Goal: Use online tool/utility

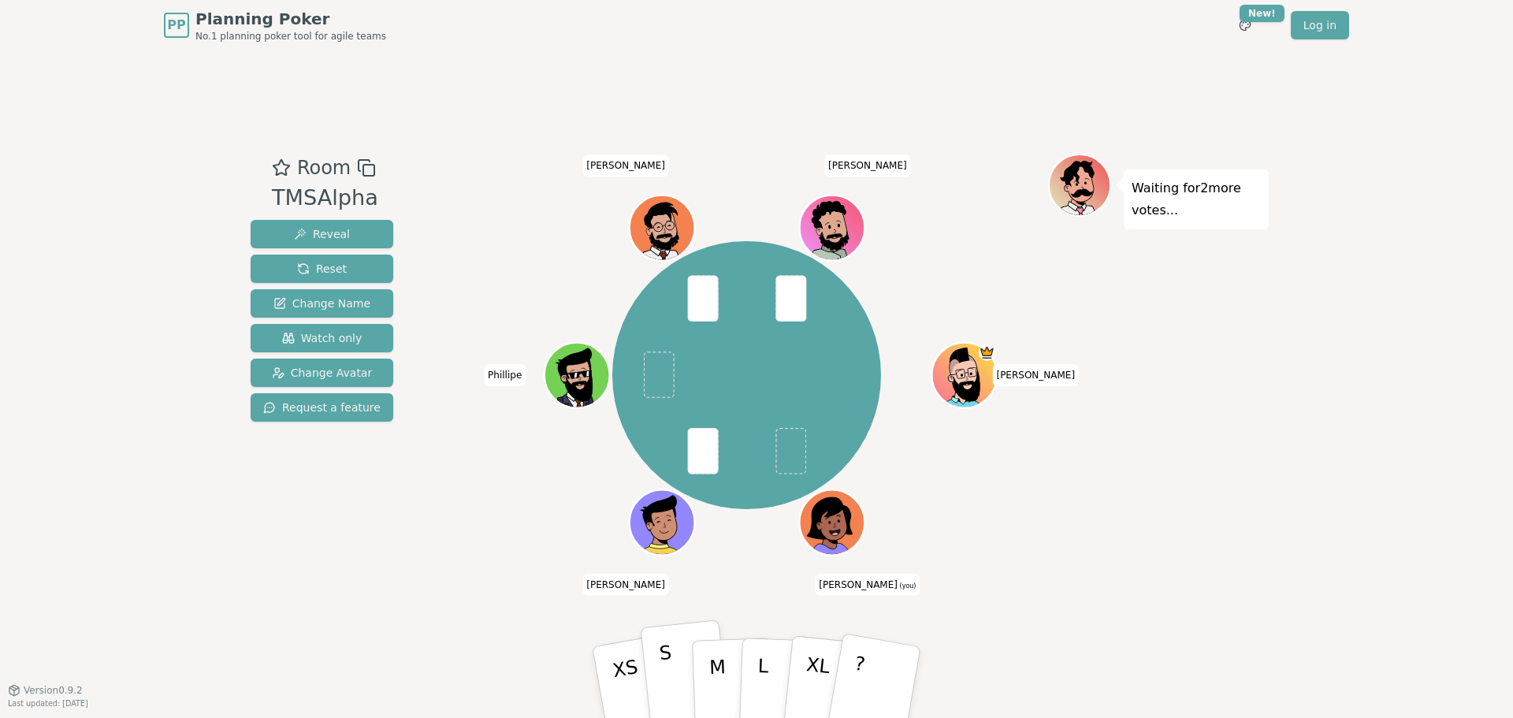
click at [679, 686] on button "S" at bounding box center [685, 682] width 91 height 126
click at [701, 683] on button "M" at bounding box center [732, 682] width 83 height 121
click at [673, 678] on button "S" at bounding box center [685, 682] width 91 height 126
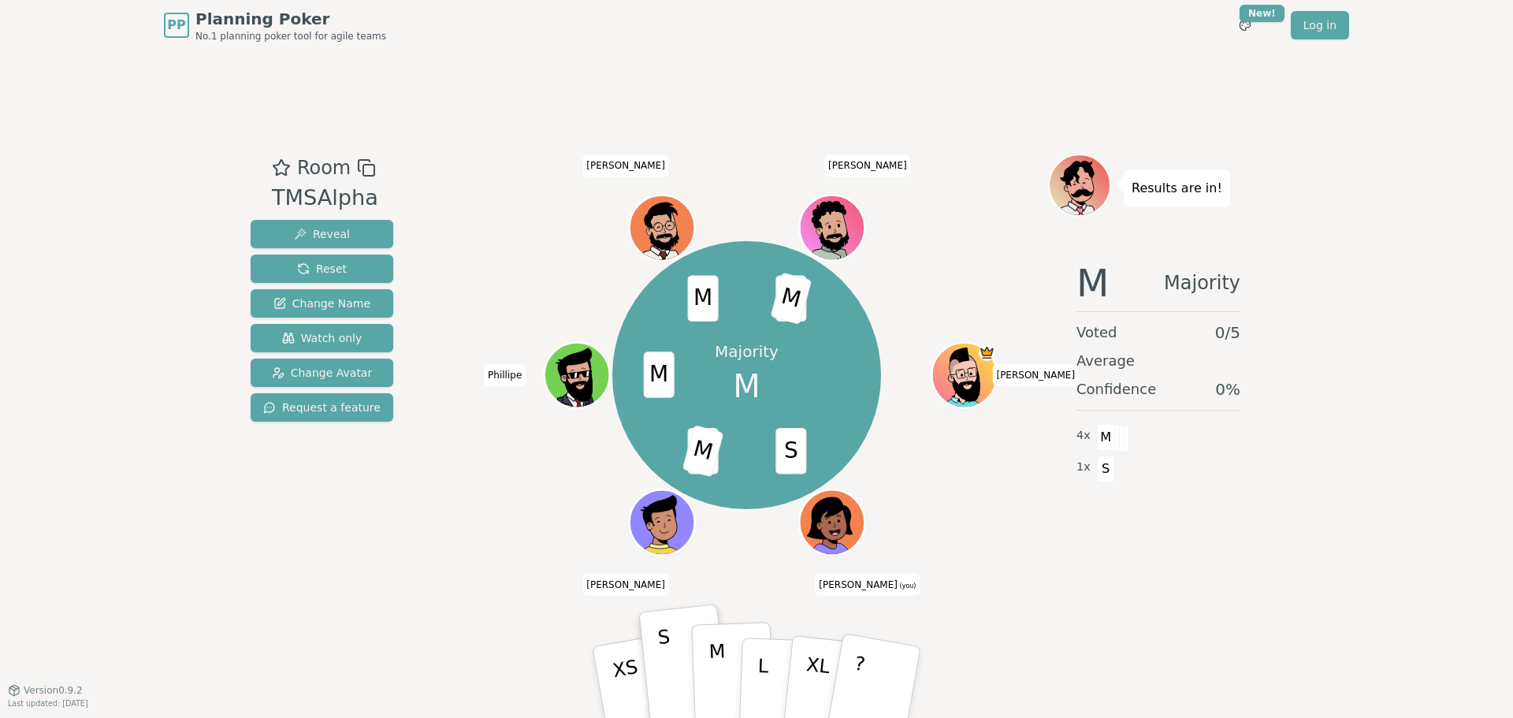
click at [713, 674] on p "M" at bounding box center [718, 683] width 19 height 86
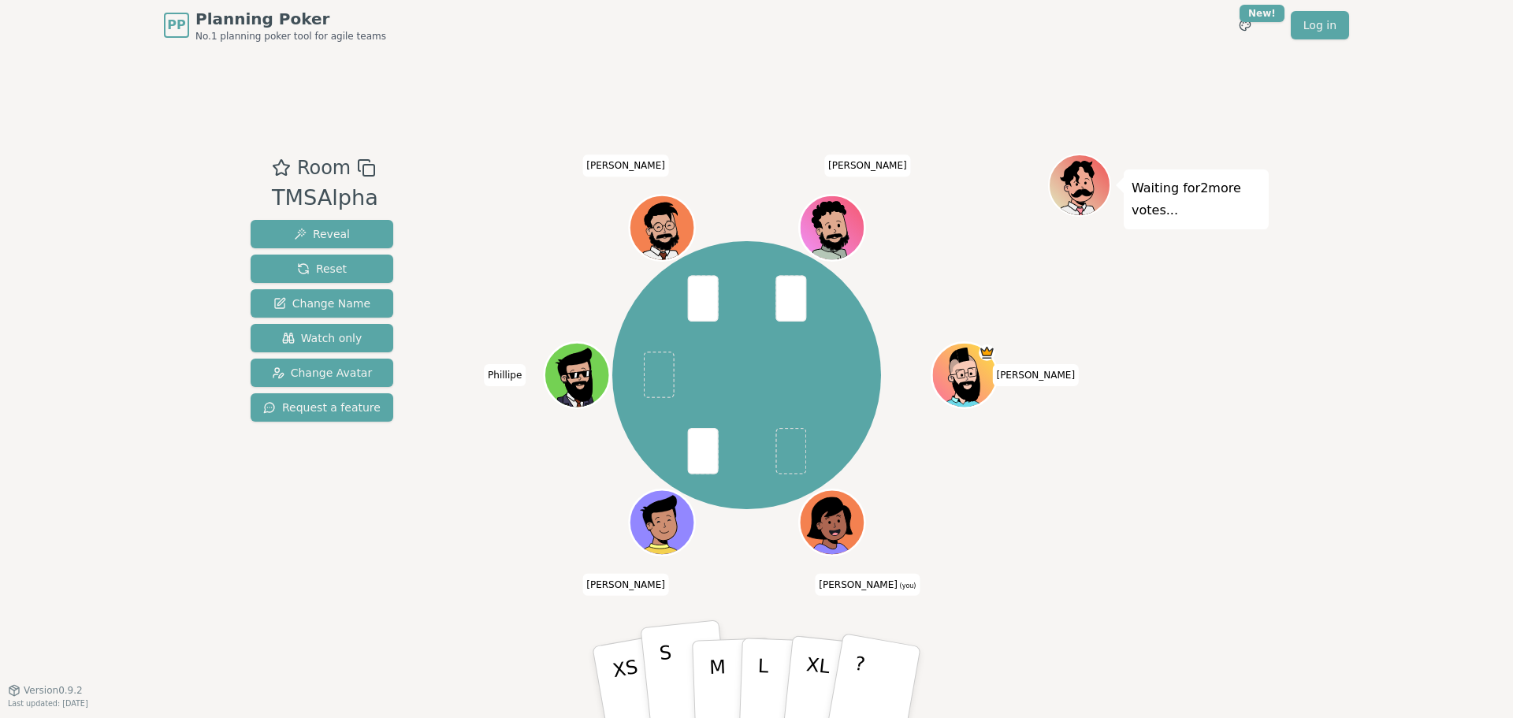
click at [685, 661] on button "S" at bounding box center [685, 682] width 91 height 126
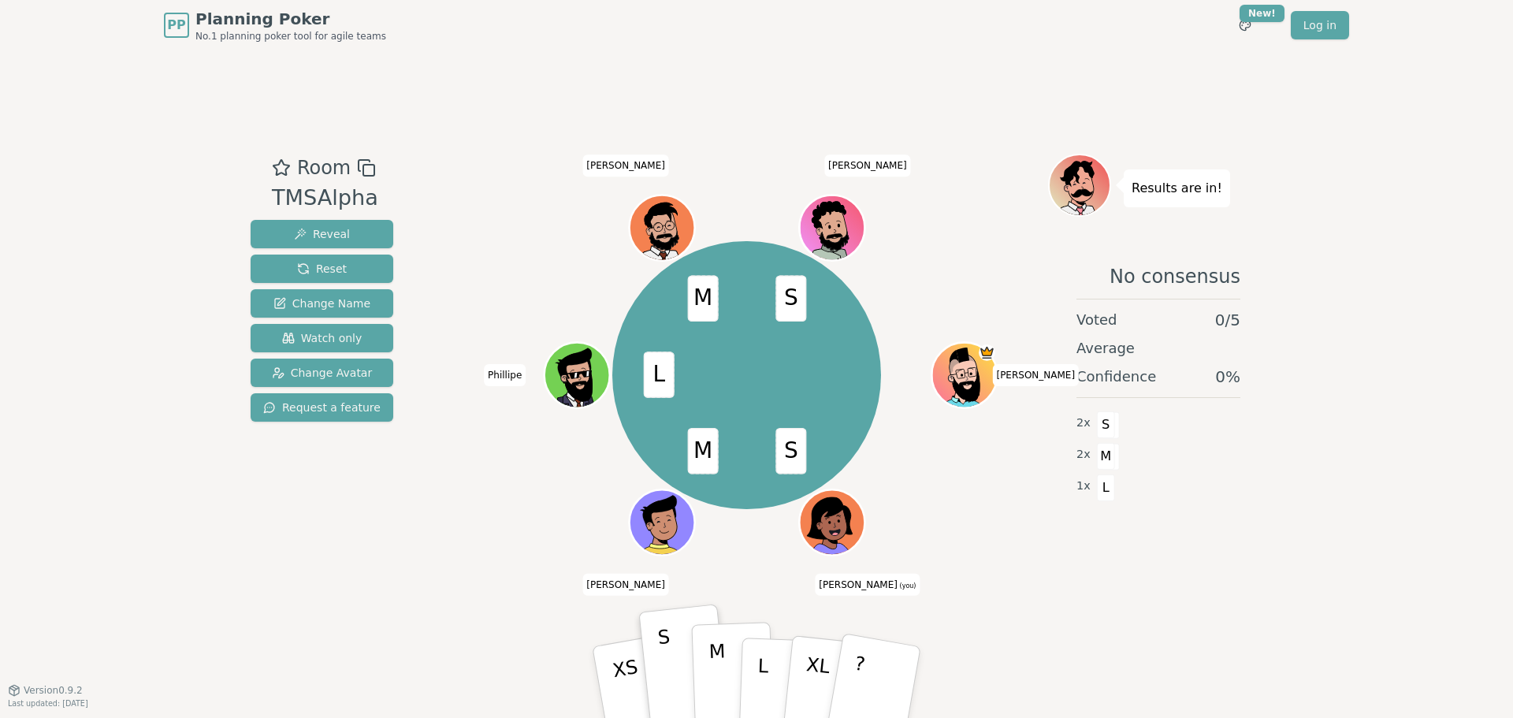
click at [723, 666] on p "M" at bounding box center [718, 683] width 19 height 86
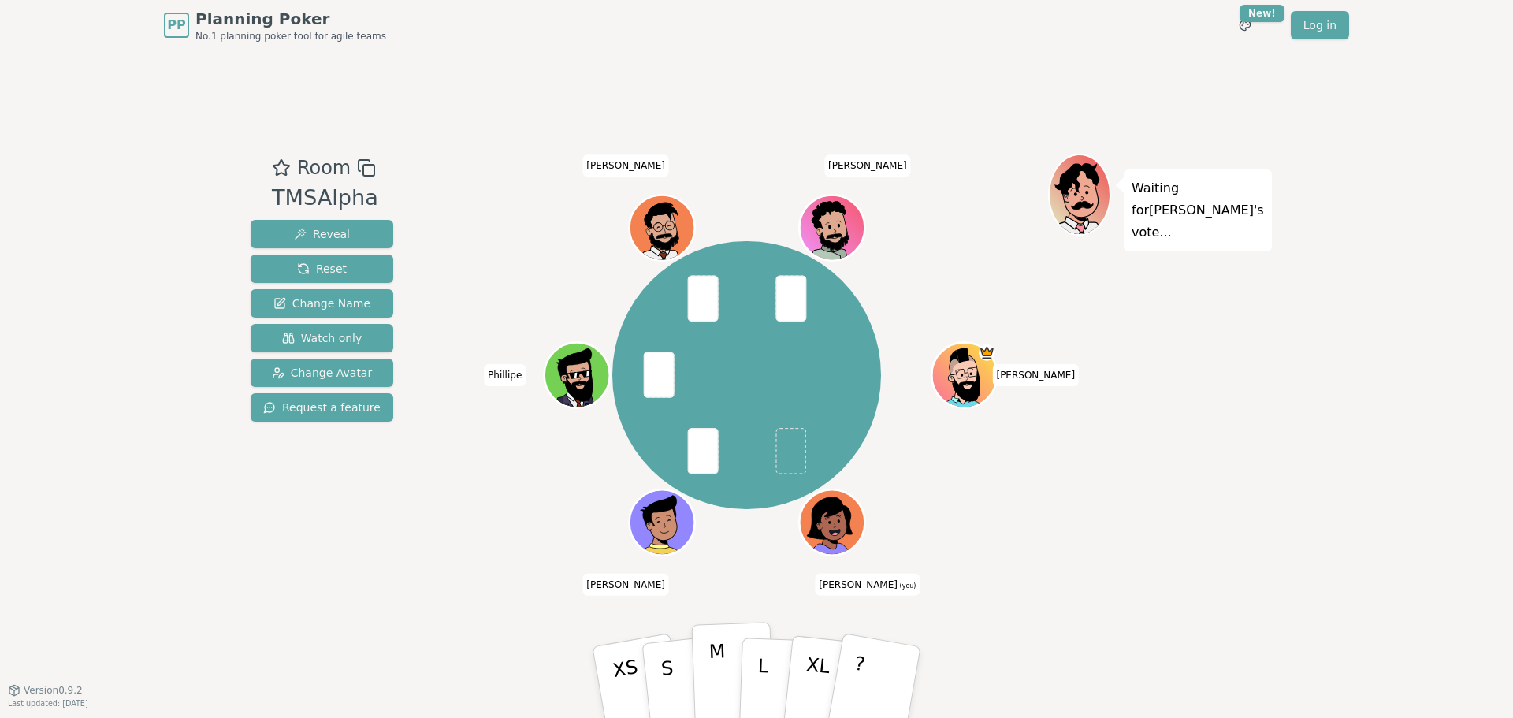
click at [711, 668] on p "M" at bounding box center [718, 683] width 19 height 86
click at [687, 670] on button "S" at bounding box center [685, 682] width 91 height 126
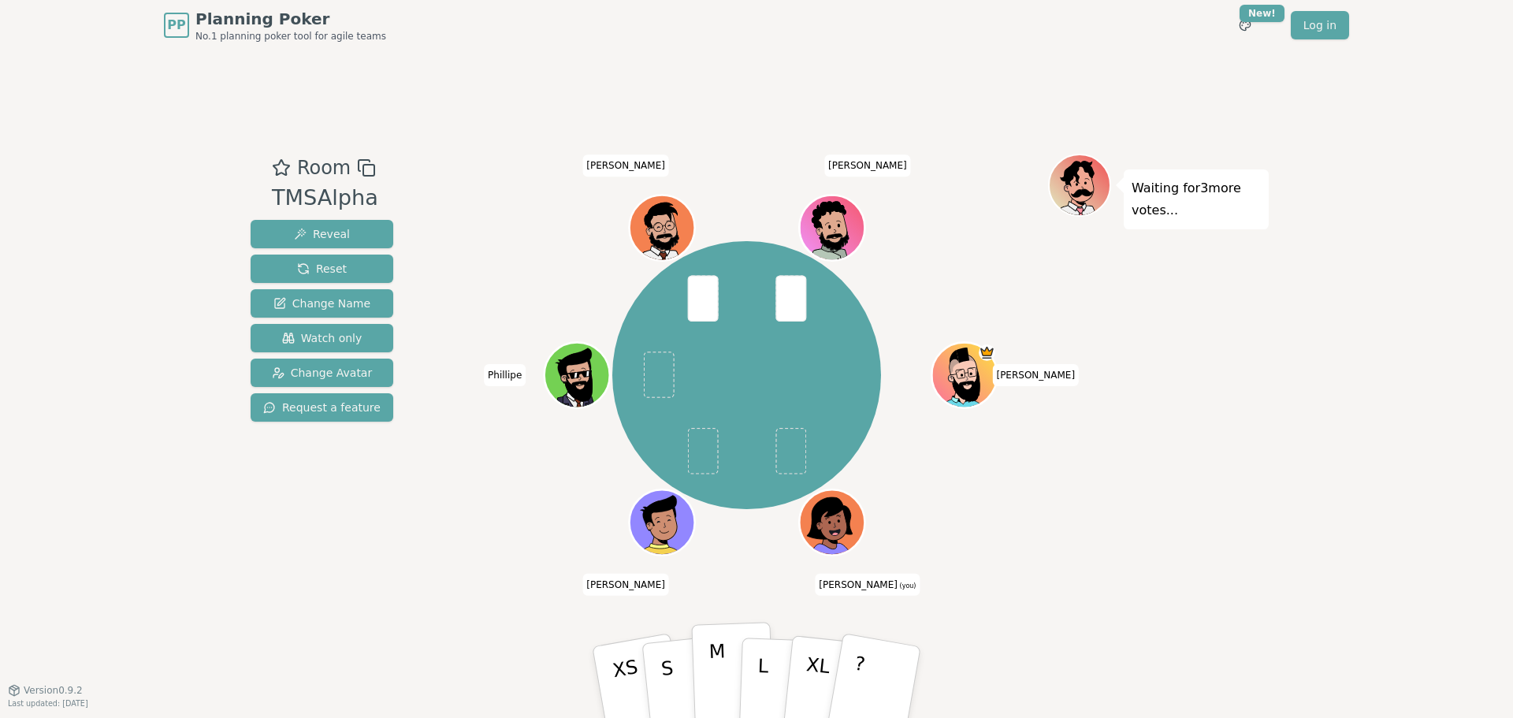
click at [712, 664] on p "M" at bounding box center [718, 683] width 19 height 86
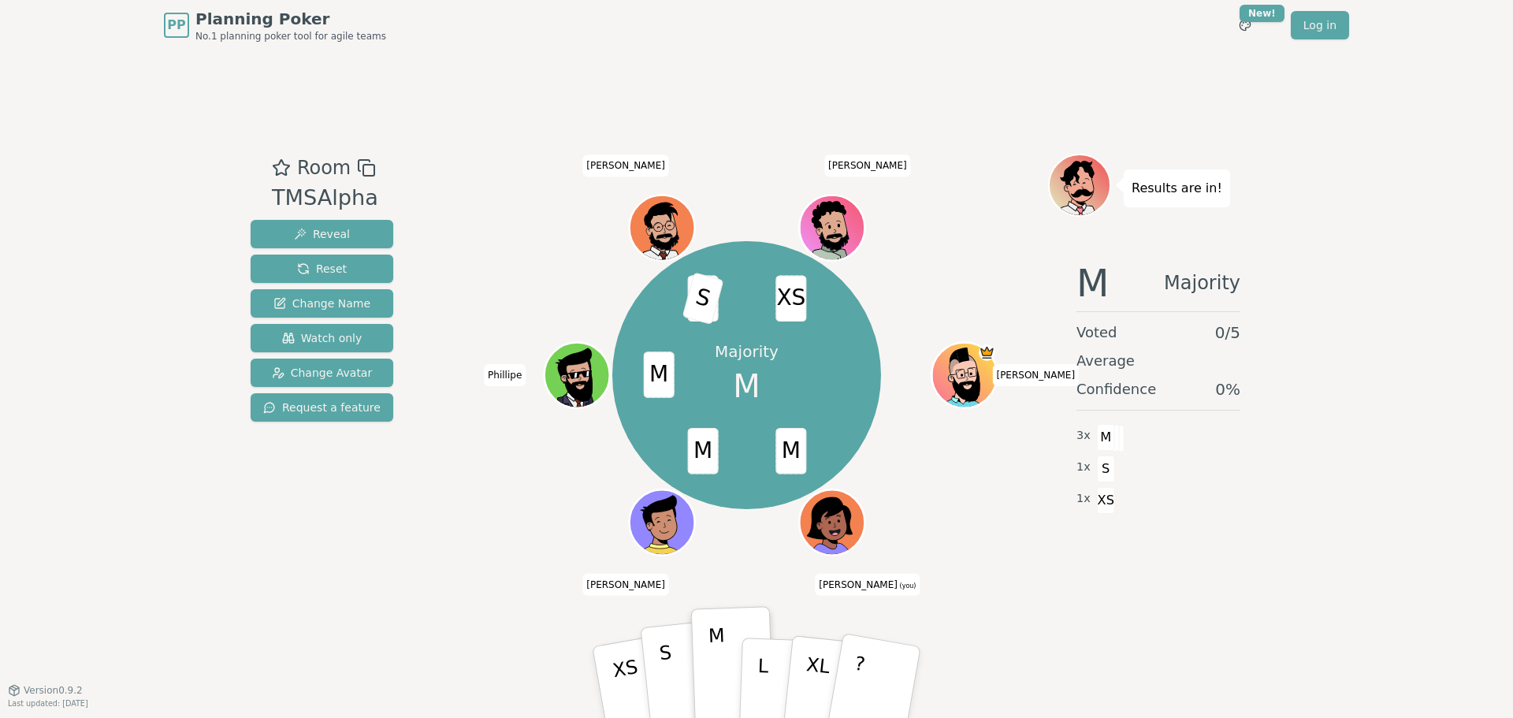
click at [677, 669] on button "S" at bounding box center [685, 682] width 91 height 126
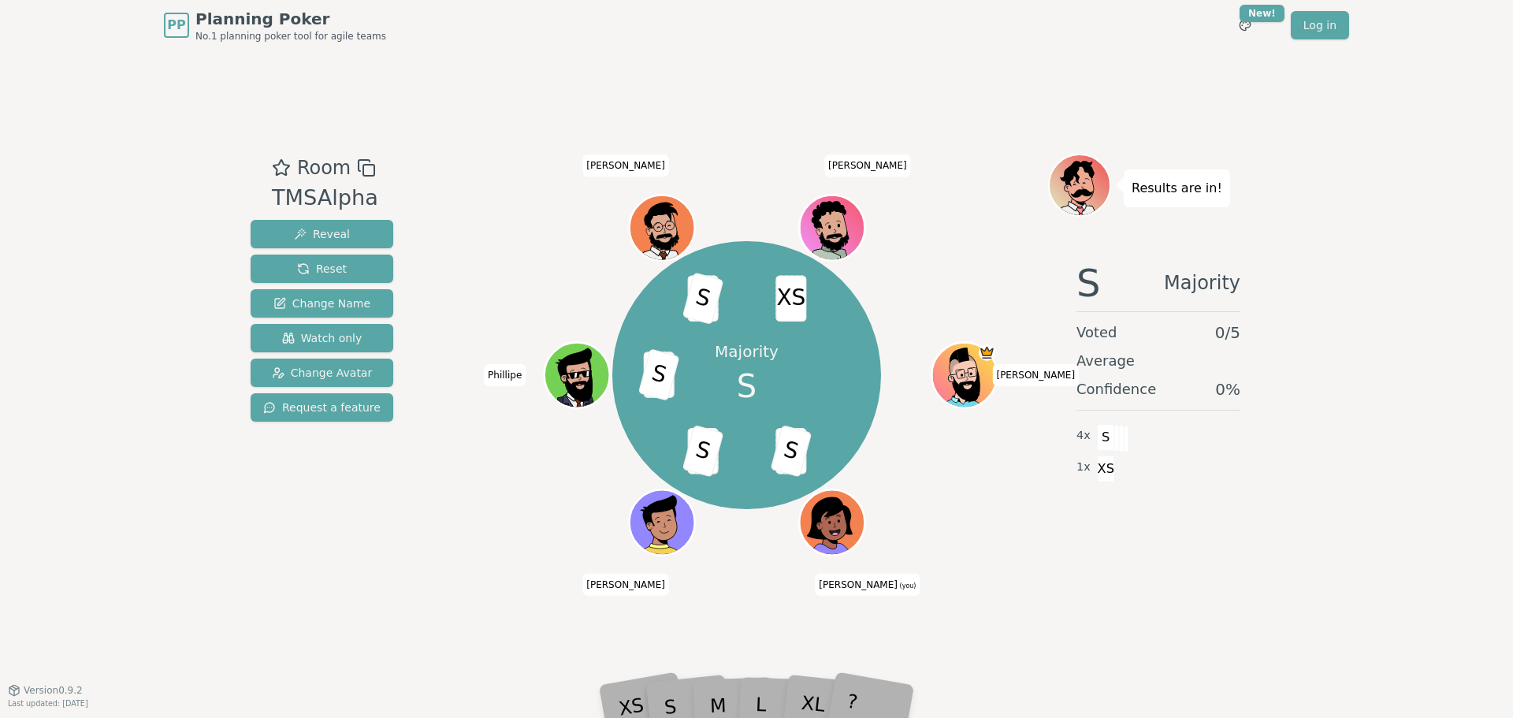
click at [1475, 564] on div "PP Planning Poker No.1 planning poker tool for agile teams Toggle theme New! Lo…" at bounding box center [756, 359] width 1513 height 718
